Goal: Navigation & Orientation: Understand site structure

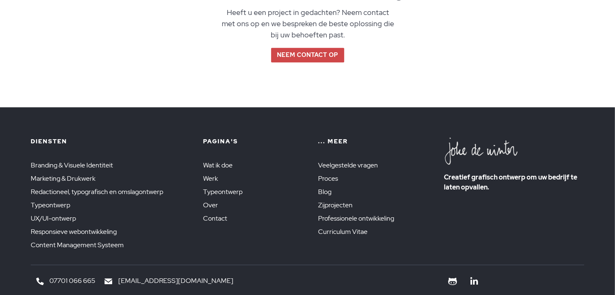
scroll to position [1453, 0]
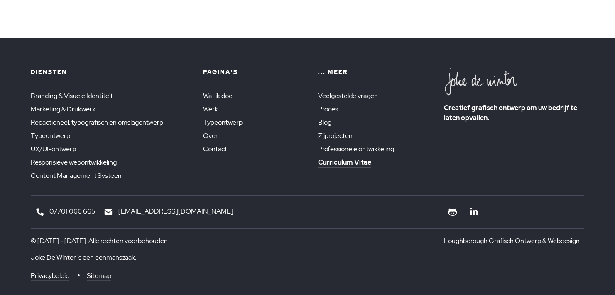
click at [337, 161] on font "Curriculum Vitae" at bounding box center [344, 162] width 53 height 9
click at [335, 134] on font "Zijprojecten" at bounding box center [337, 135] width 38 height 9
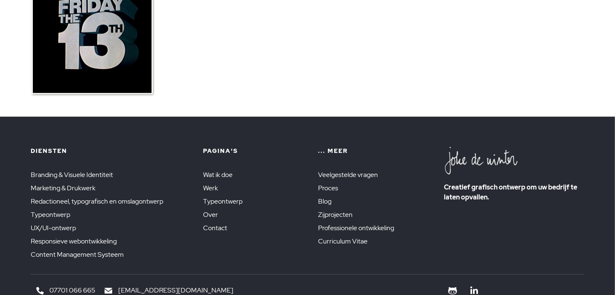
scroll to position [457, 0]
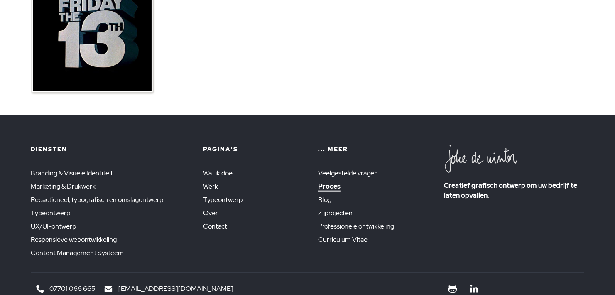
click at [327, 186] on font "Proces" at bounding box center [329, 186] width 22 height 9
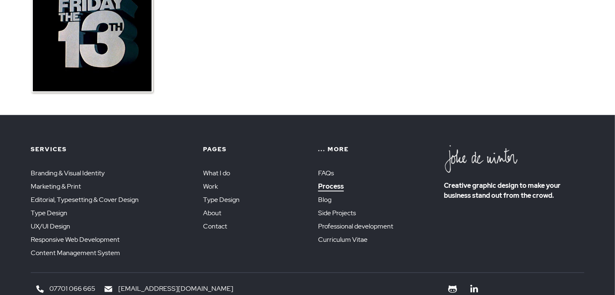
scroll to position [454, 0]
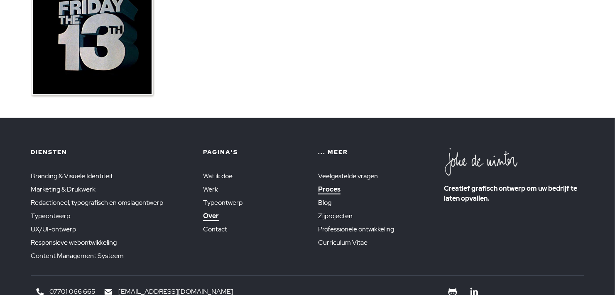
click at [211, 214] on font "Over" at bounding box center [211, 215] width 16 height 9
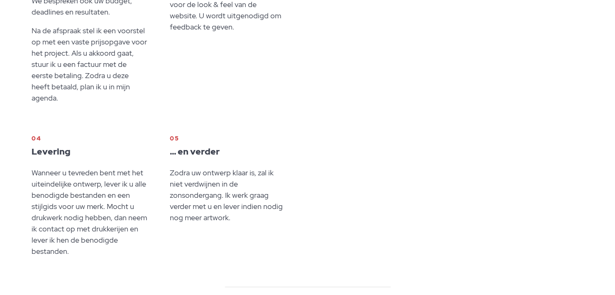
scroll to position [457, 0]
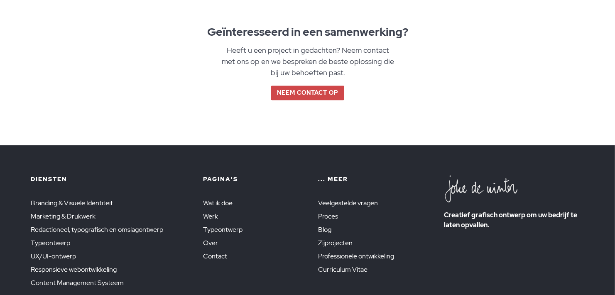
scroll to position [1286, 0]
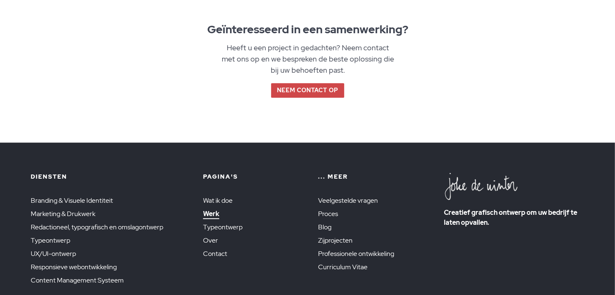
click at [209, 209] on font "Werk" at bounding box center [211, 213] width 16 height 9
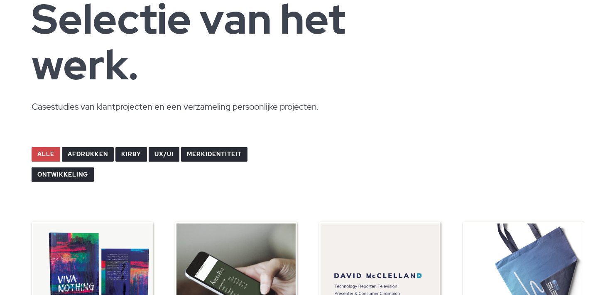
scroll to position [83, 0]
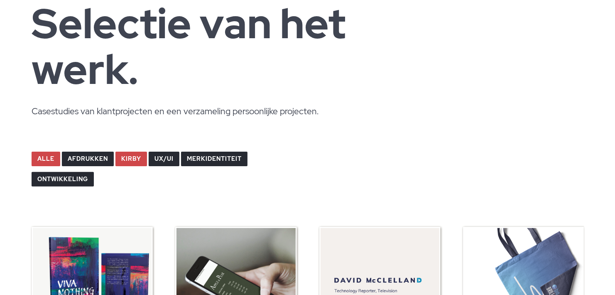
click at [128, 155] on font "Kirby" at bounding box center [131, 158] width 20 height 7
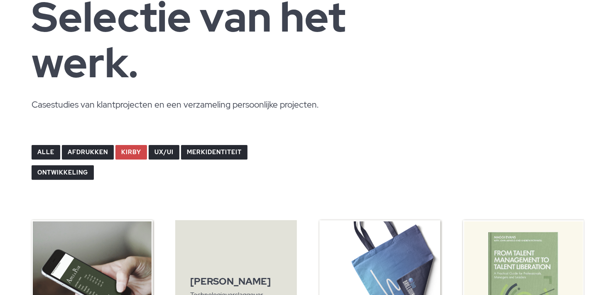
scroll to position [207, 0]
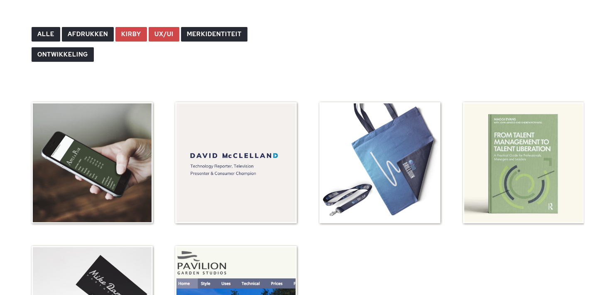
click at [161, 37] on font "UX/UI" at bounding box center [163, 33] width 19 height 7
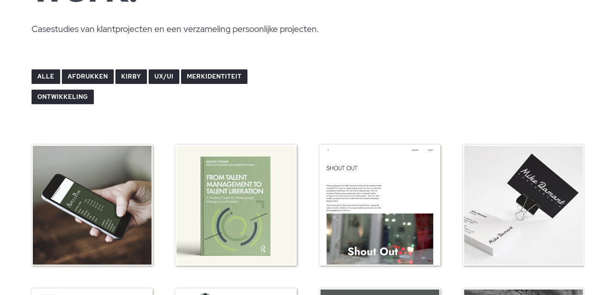
scroll to position [166, 0]
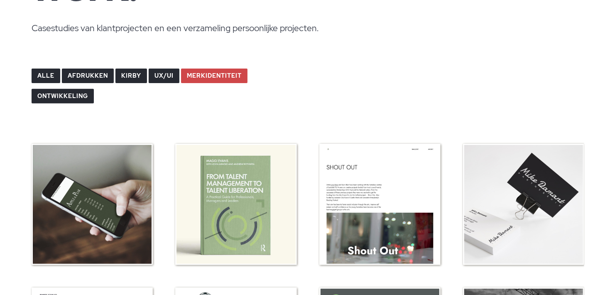
click at [211, 72] on font "merkidentiteit" at bounding box center [214, 75] width 55 height 7
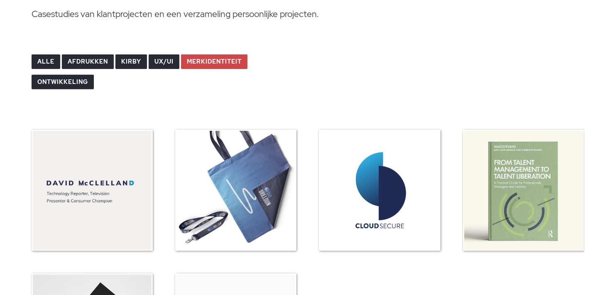
scroll to position [125, 0]
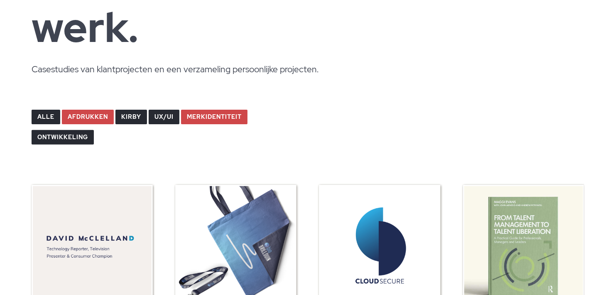
click at [90, 116] on font "afdrukken" at bounding box center [88, 116] width 40 height 7
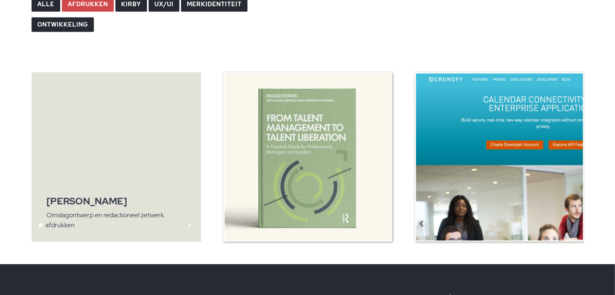
scroll to position [290, 0]
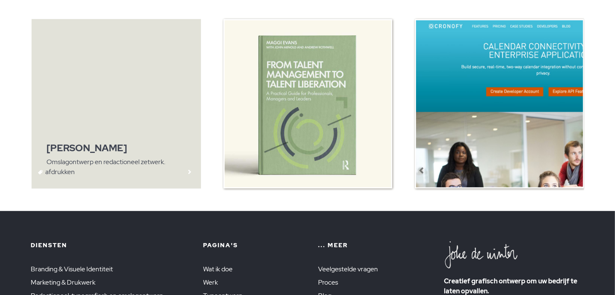
click at [117, 135] on img at bounding box center [116, 103] width 169 height 169
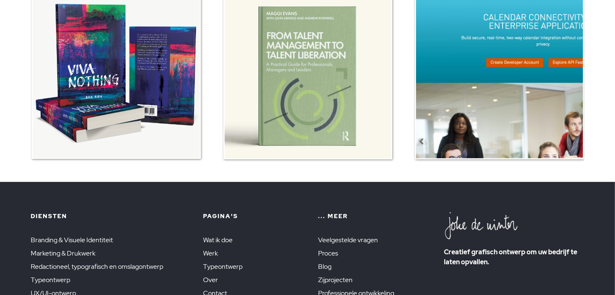
scroll to position [373, 0]
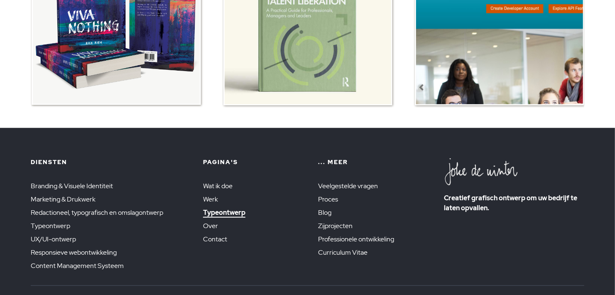
click at [226, 210] on font "Typeontwerp" at bounding box center [224, 212] width 42 height 9
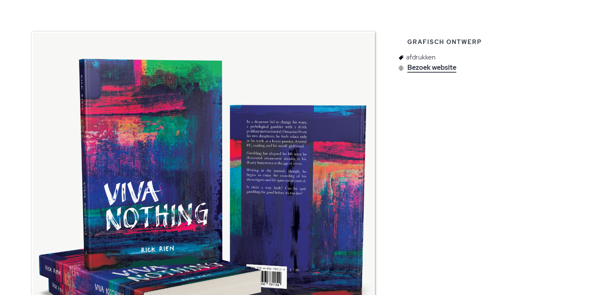
scroll to position [125, 0]
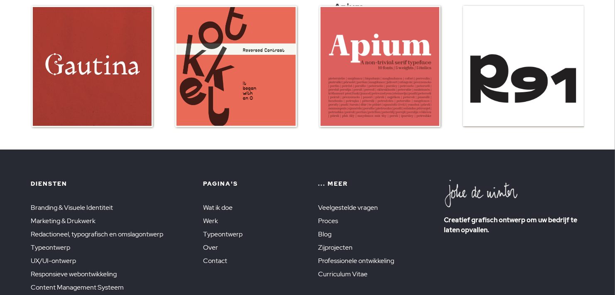
scroll to position [125, 0]
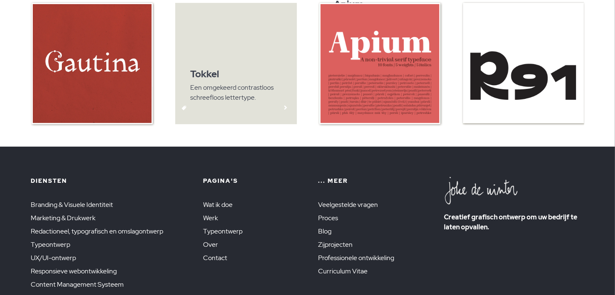
click at [225, 86] on img at bounding box center [235, 63] width 121 height 121
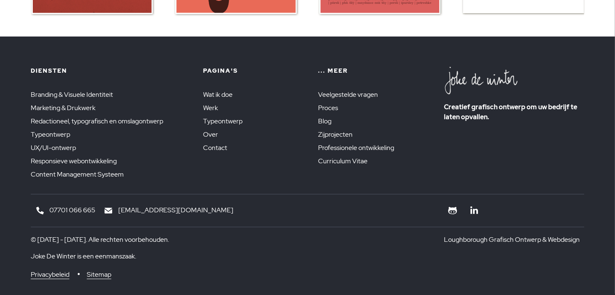
scroll to position [249, 0]
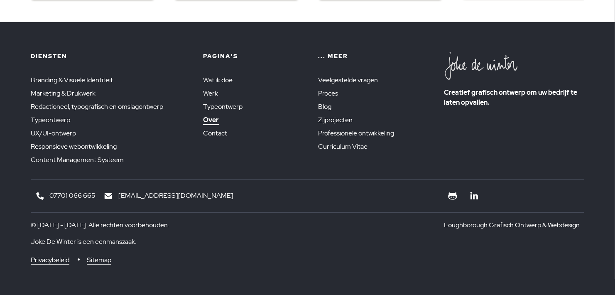
click at [214, 120] on font "Over" at bounding box center [211, 119] width 16 height 9
click at [54, 159] on font "Content Management Systeem" at bounding box center [80, 159] width 98 height 9
click at [59, 144] on font "Responsieve webontwikkeling" at bounding box center [77, 146] width 93 height 9
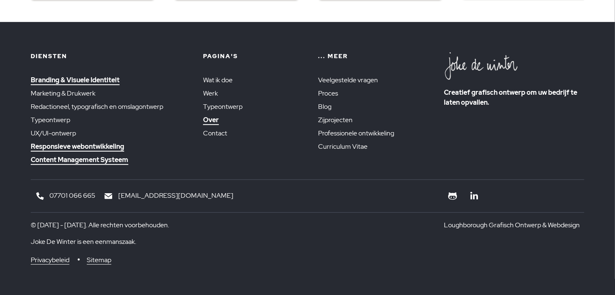
click at [66, 81] on font "Branding & Visuele Identiteit" at bounding box center [75, 80] width 89 height 9
click at [72, 106] on font "Redactioneel, typografisch en omslagontwerp" at bounding box center [103, 106] width 145 height 9
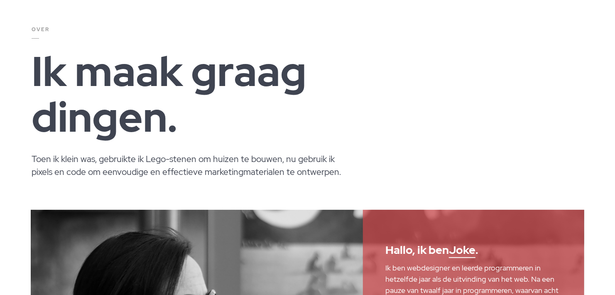
scroll to position [125, 0]
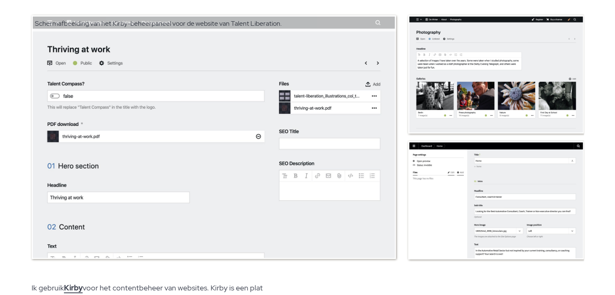
scroll to position [332, 0]
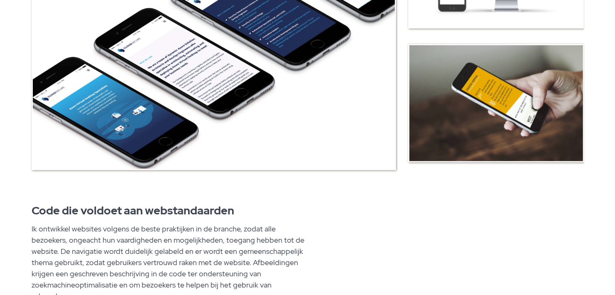
scroll to position [373, 0]
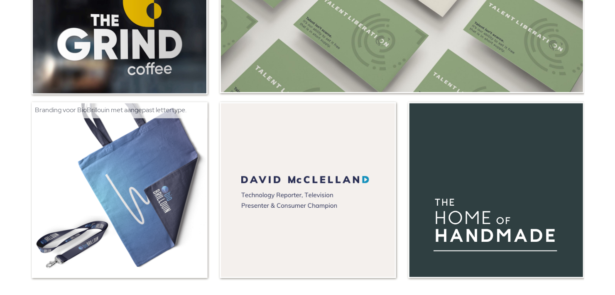
scroll to position [830, 0]
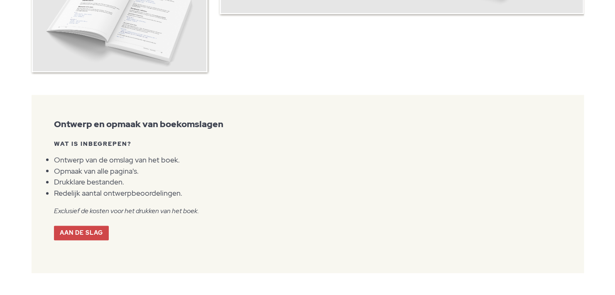
scroll to position [830, 0]
